Goal: Task Accomplishment & Management: Book appointment/travel/reservation

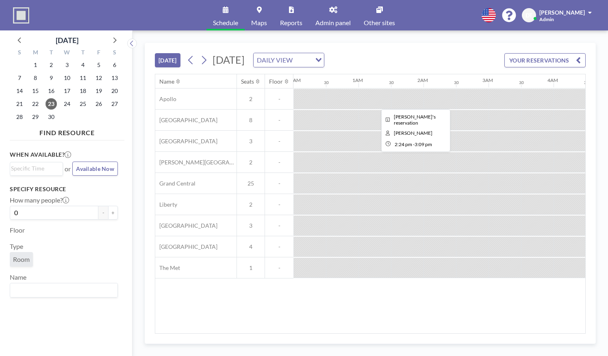
scroll to position [0, 841]
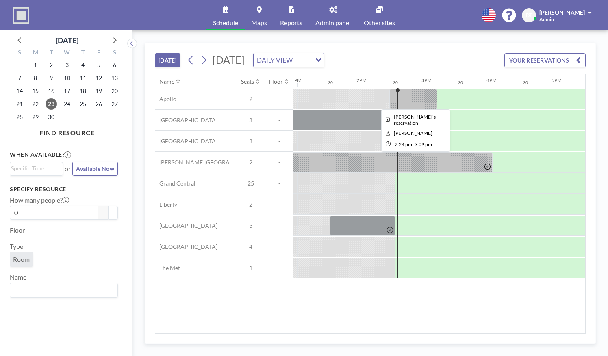
click at [421, 92] on div at bounding box center [413, 99] width 48 height 20
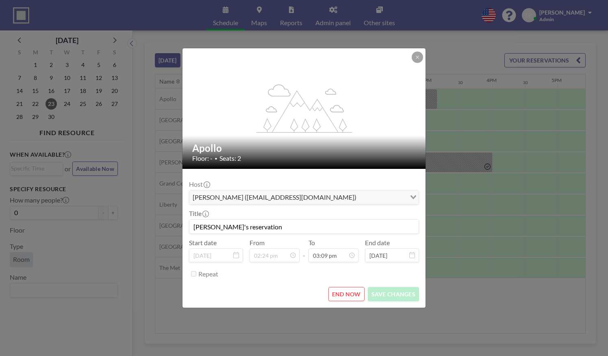
click at [413, 64] on div "flex-grow: 1.2;" at bounding box center [304, 108] width 244 height 121
click at [418, 58] on icon at bounding box center [417, 57] width 5 height 5
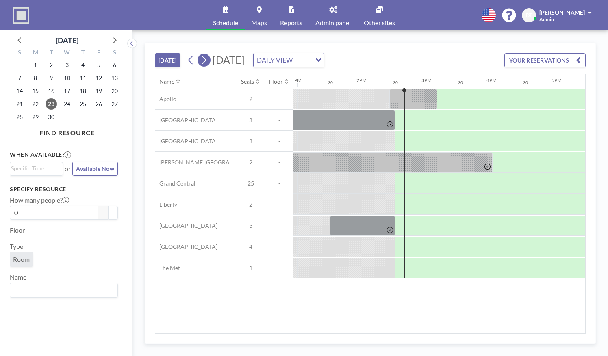
click at [205, 64] on icon at bounding box center [204, 60] width 8 height 12
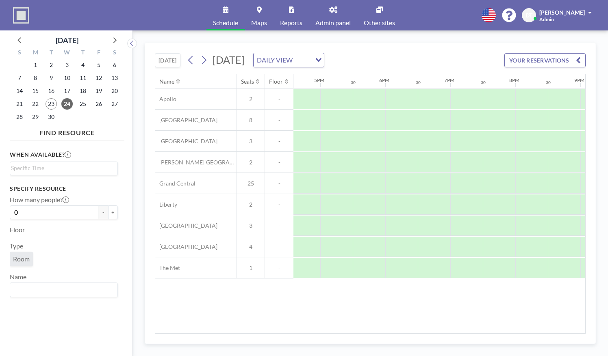
scroll to position [0, 1069]
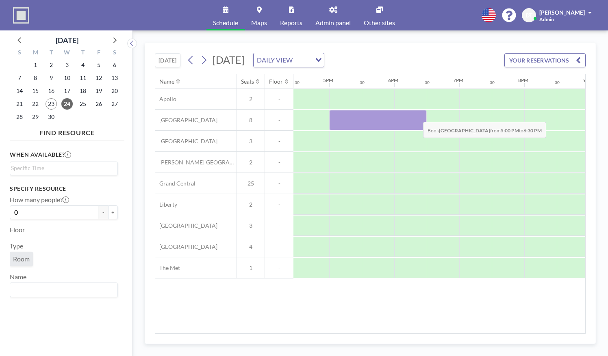
drag, startPoint x: 359, startPoint y: 118, endPoint x: 416, endPoint y: 115, distance: 57.0
click at [416, 115] on div at bounding box center [377, 120] width 97 height 20
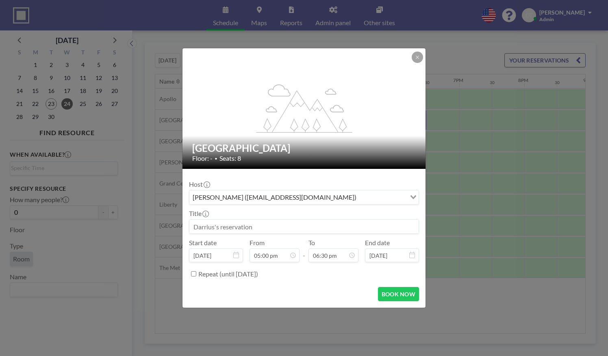
scroll to position [491, 0]
click at [243, 230] on input at bounding box center [303, 227] width 229 height 14
type input "[PERSON_NAME] Sach's Meeting"
click at [314, 279] on div "Repeat (until [DATE])" at bounding box center [308, 273] width 221 height 13
click at [398, 292] on button "BOOK NOW" at bounding box center [398, 294] width 41 height 14
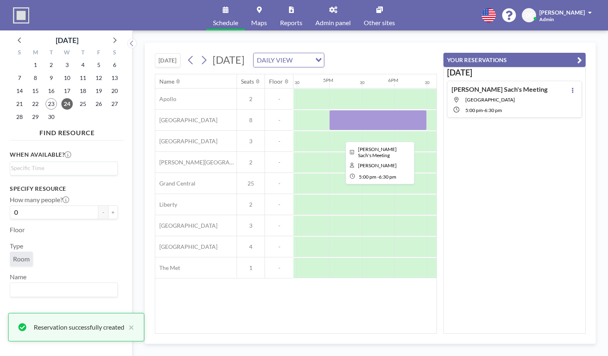
click at [374, 130] on div at bounding box center [377, 120] width 97 height 20
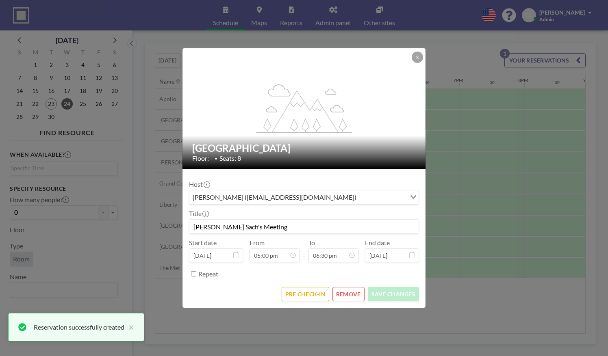
scroll to position [535, 0]
click at [310, 294] on button "PRE CHECK-IN" at bounding box center [305, 294] width 48 height 14
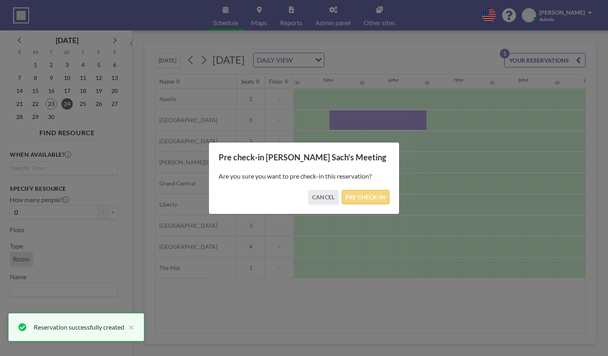
click at [364, 201] on button "PRE CHECK-IN" at bounding box center [366, 197] width 48 height 14
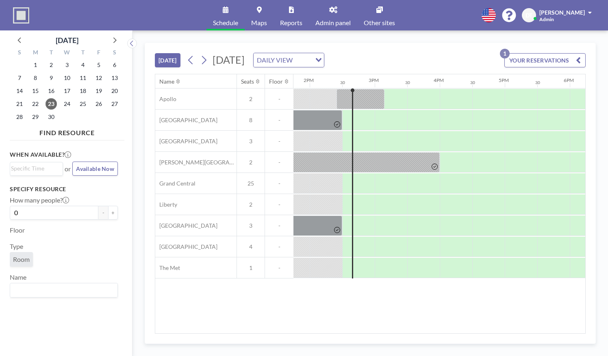
scroll to position [0, 910]
